Goal: Information Seeking & Learning: Learn about a topic

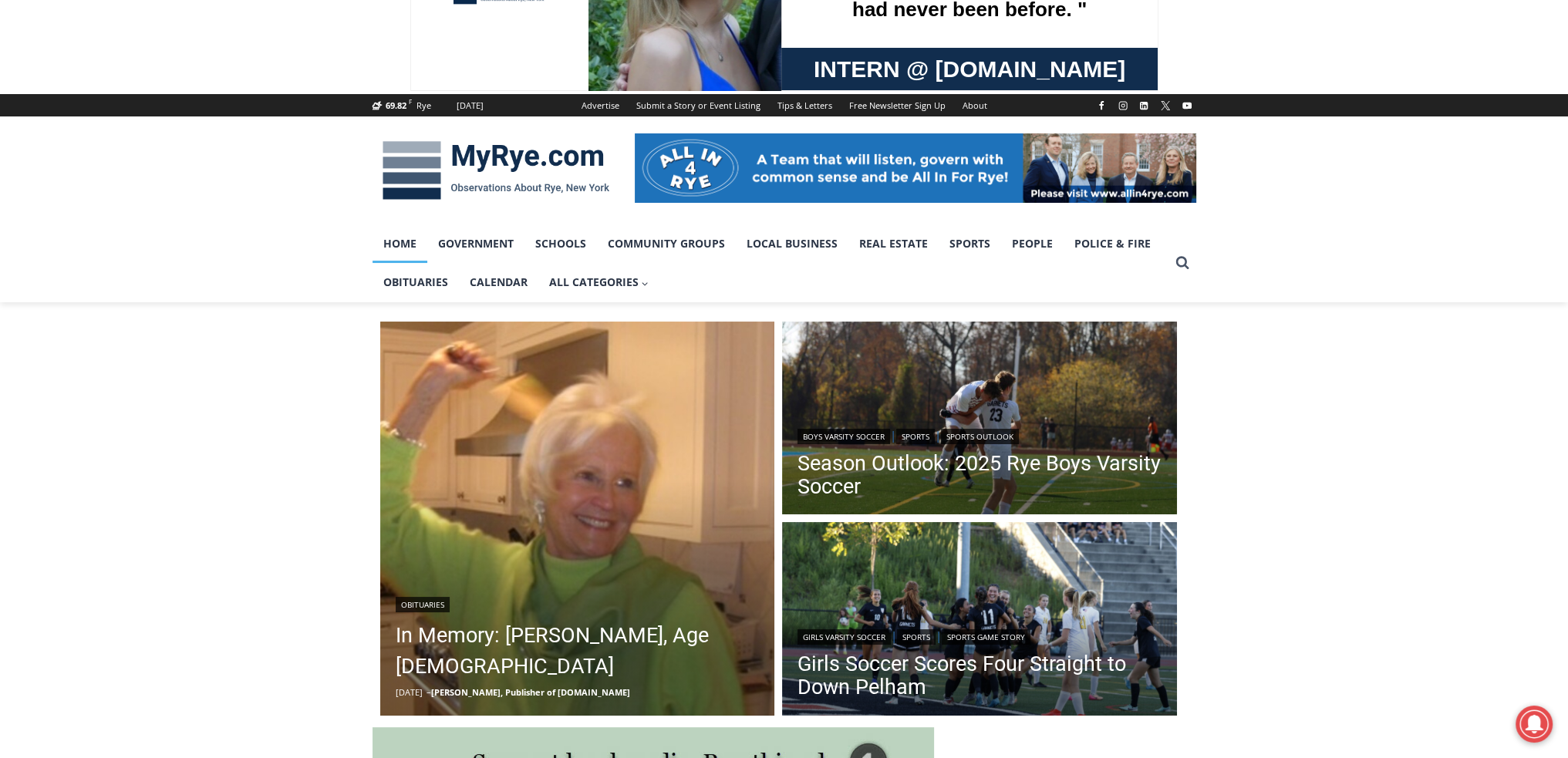
scroll to position [180, 0]
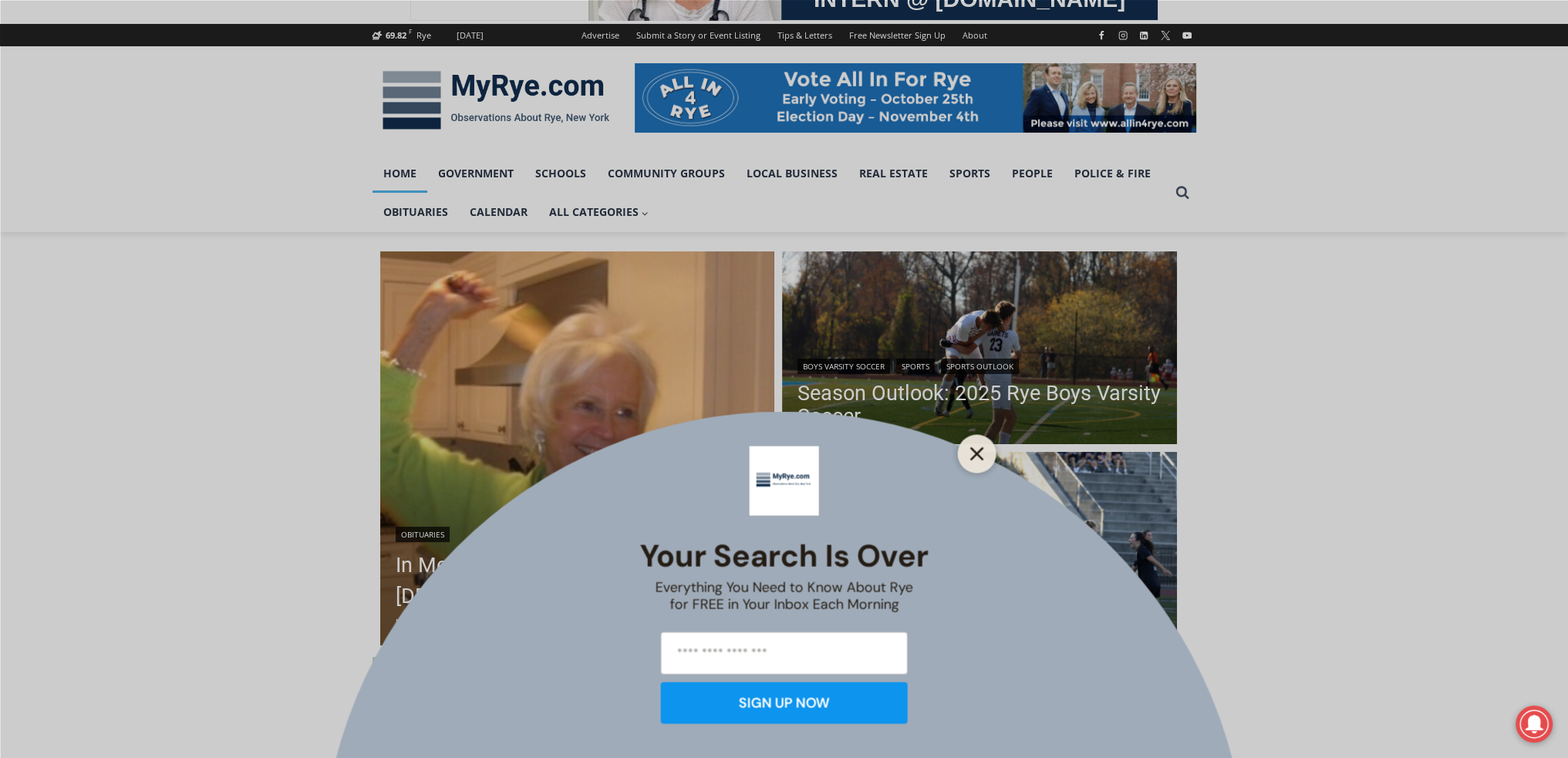
click at [978, 448] on icon "Close" at bounding box center [978, 454] width 14 height 14
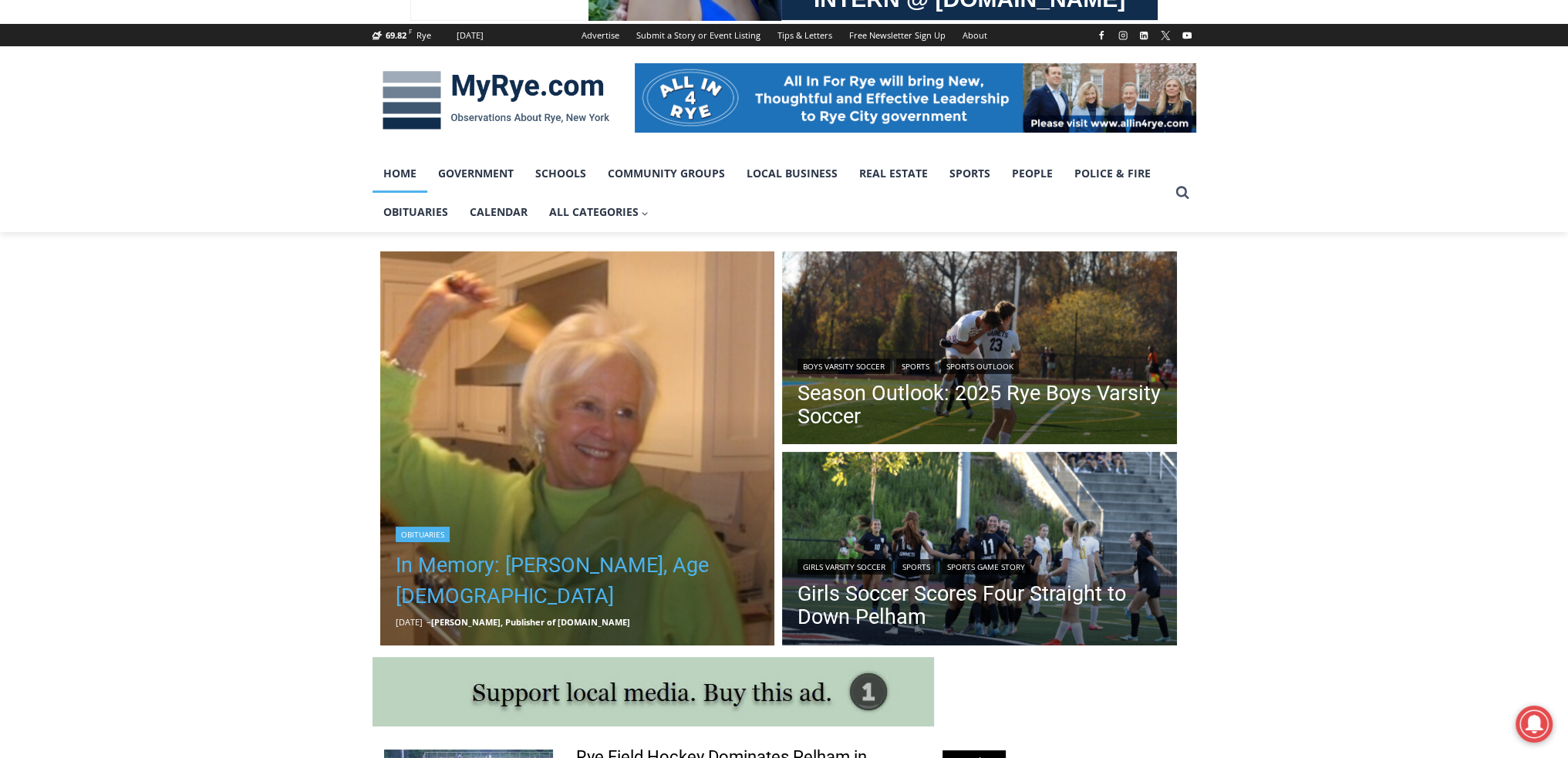
click at [725, 563] on link "In Memory: [PERSON_NAME], Age [DEMOGRAPHIC_DATA]" at bounding box center [578, 581] width 364 height 62
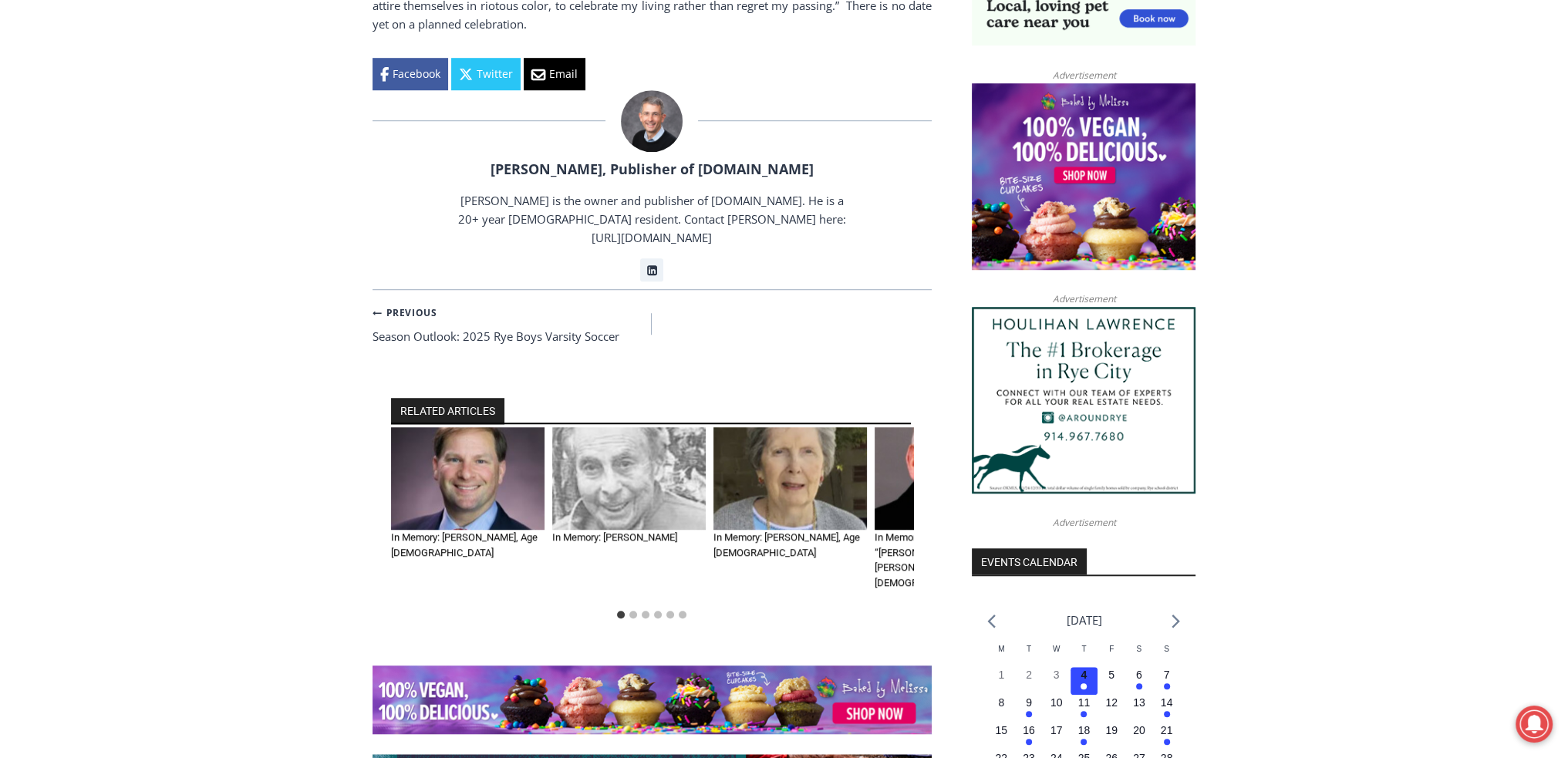
scroll to position [1259, 0]
